Goal: Navigation & Orientation: Find specific page/section

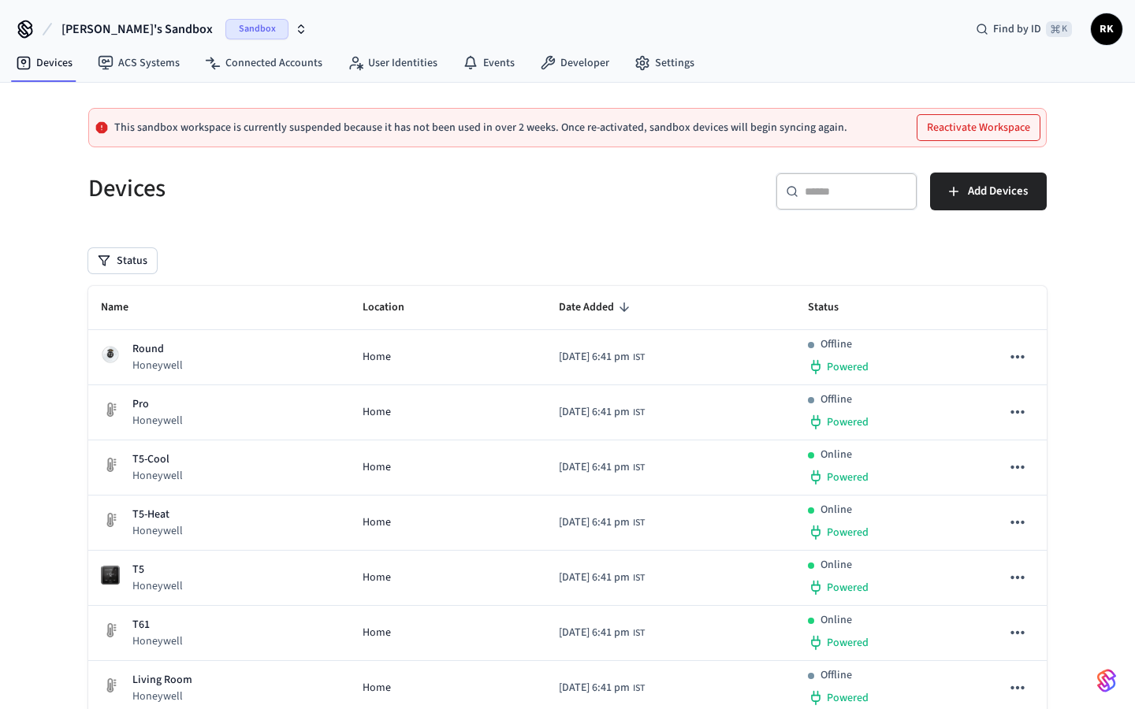
click at [30, 32] on icon at bounding box center [25, 29] width 25 height 25
click at [19, 29] on icon at bounding box center [25, 27] width 13 height 13
click at [183, 60] on link "ACS Systems" at bounding box center [138, 63] width 107 height 28
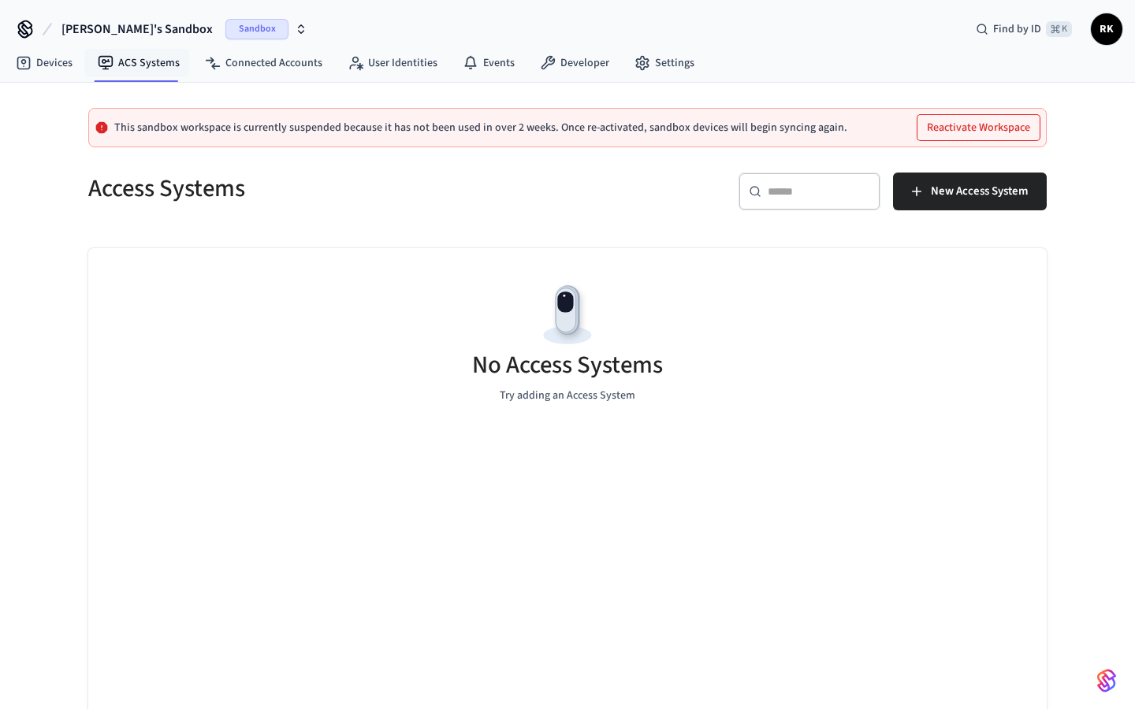
scroll to position [35, 0]
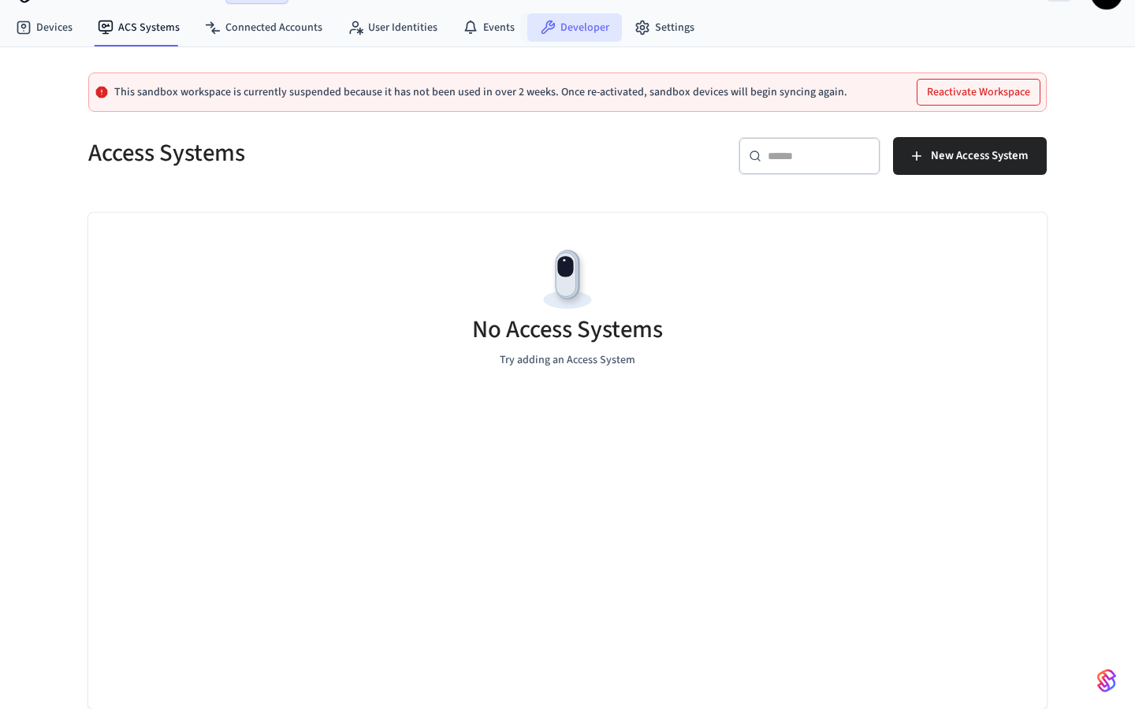
click at [571, 39] on link "Developer" at bounding box center [574, 27] width 95 height 28
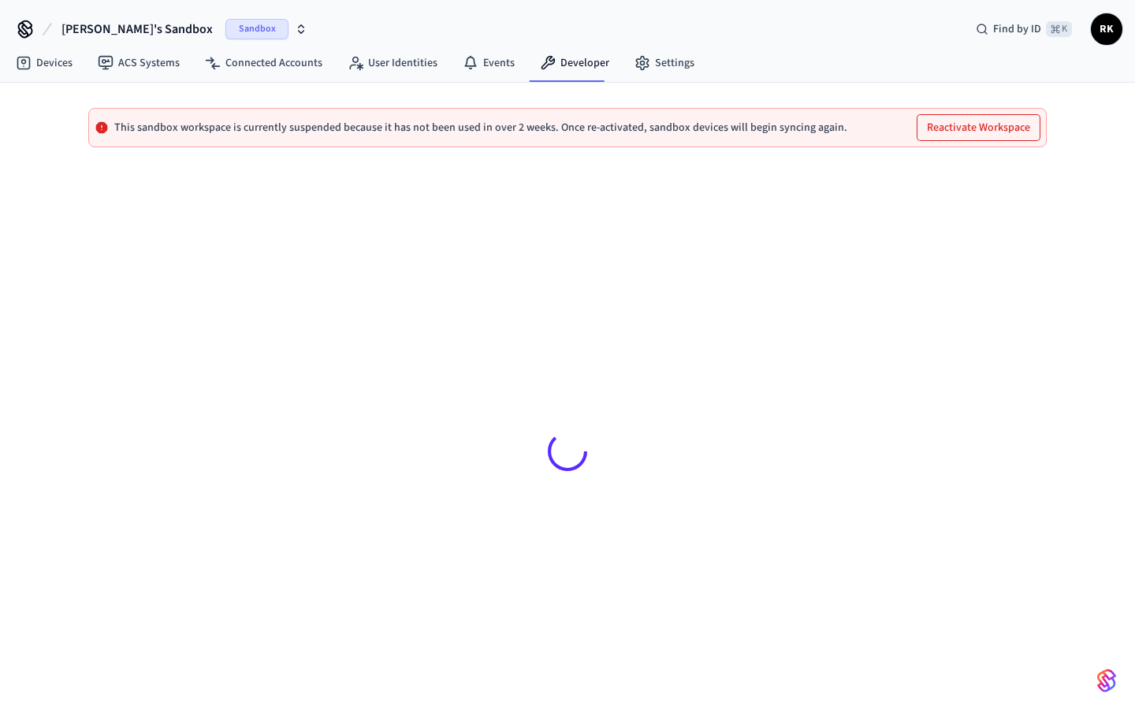
click at [1116, 31] on span "RK" at bounding box center [1107, 29] width 28 height 28
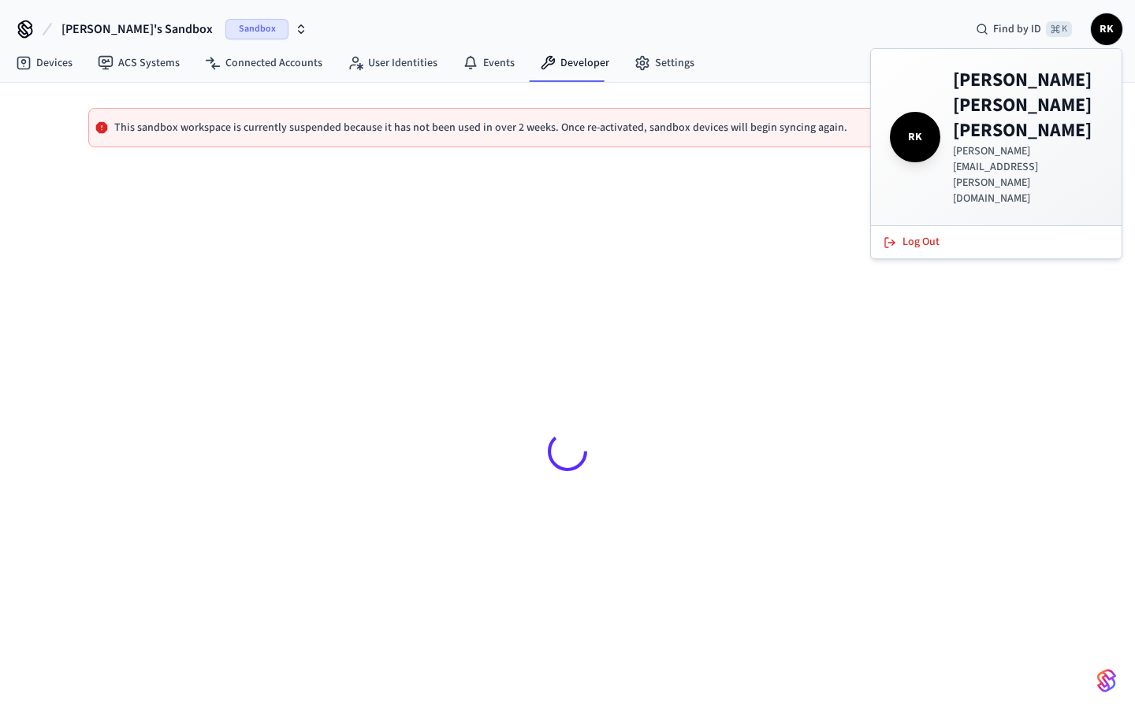
click at [1115, 31] on span "RK" at bounding box center [1107, 29] width 28 height 28
